Goal: Register for event/course: Register for event/course

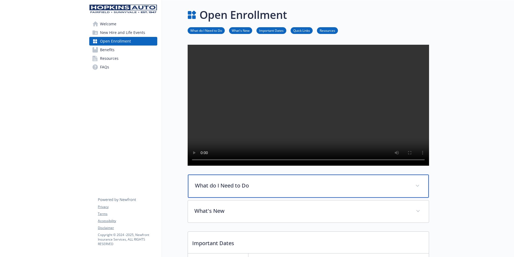
click at [349, 196] on div "What do I Need to Do" at bounding box center [308, 185] width 241 height 23
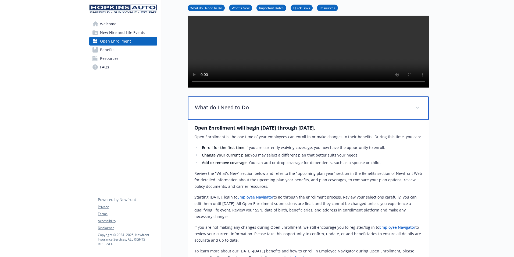
scroll to position [108, 0]
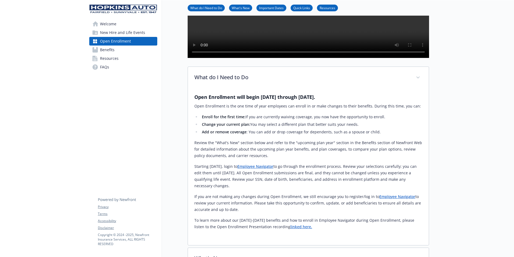
click at [274, 169] on link "Employee Navigator" at bounding box center [256, 166] width 36 height 5
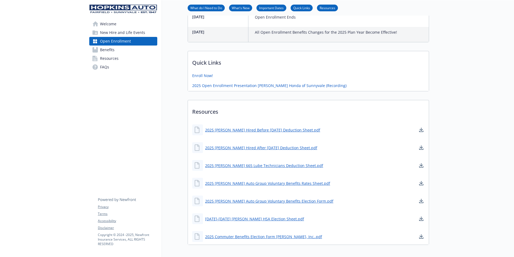
scroll to position [457, 0]
click at [208, 79] on link "Enroll Now!" at bounding box center [203, 75] width 22 height 7
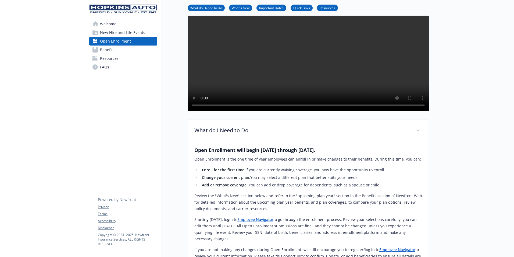
scroll to position [0, 0]
